Goal: Task Accomplishment & Management: Complete application form

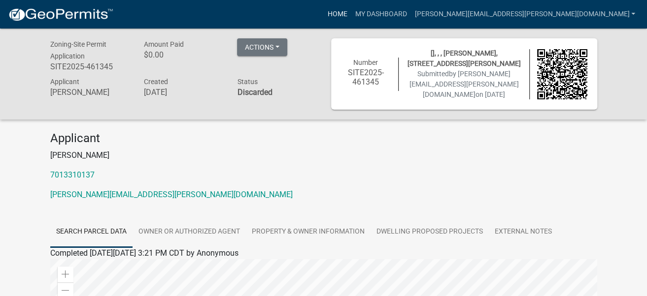
click at [351, 14] on link "Home" at bounding box center [337, 14] width 28 height 19
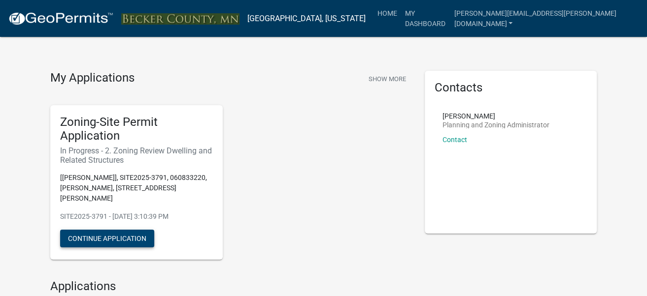
click at [97, 230] on button "Continue Application" at bounding box center [107, 239] width 94 height 18
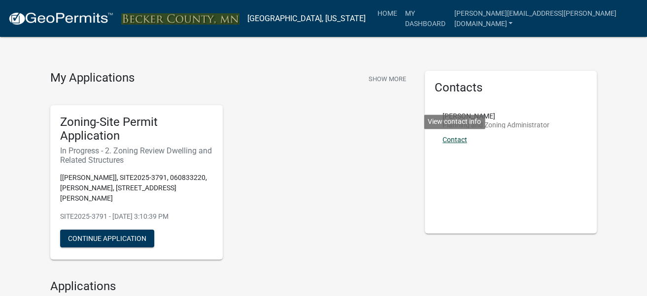
click at [457, 141] on link "Contact" at bounding box center [454, 140] width 25 height 8
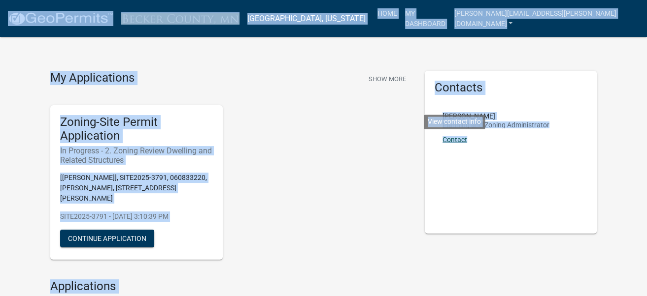
click at [457, 141] on link "Contact" at bounding box center [454, 140] width 25 height 8
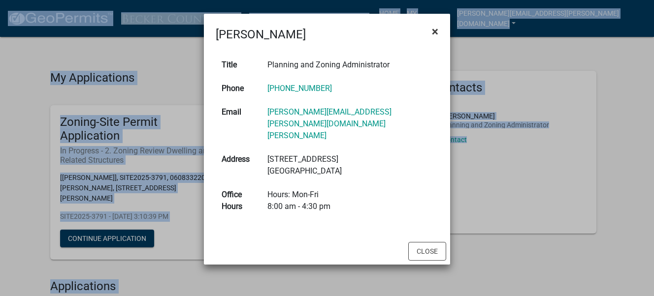
click at [434, 34] on span "×" at bounding box center [435, 32] width 6 height 14
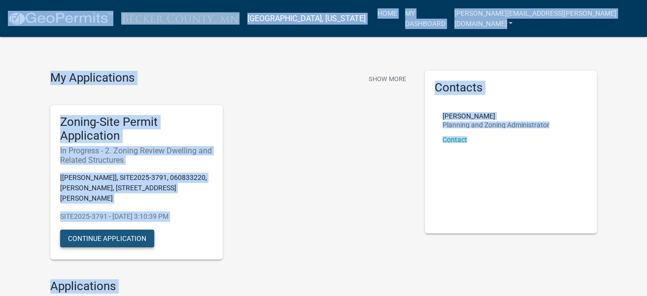
click at [103, 230] on button "Continue Application" at bounding box center [107, 239] width 94 height 18
